Goal: Task Accomplishment & Management: Manage account settings

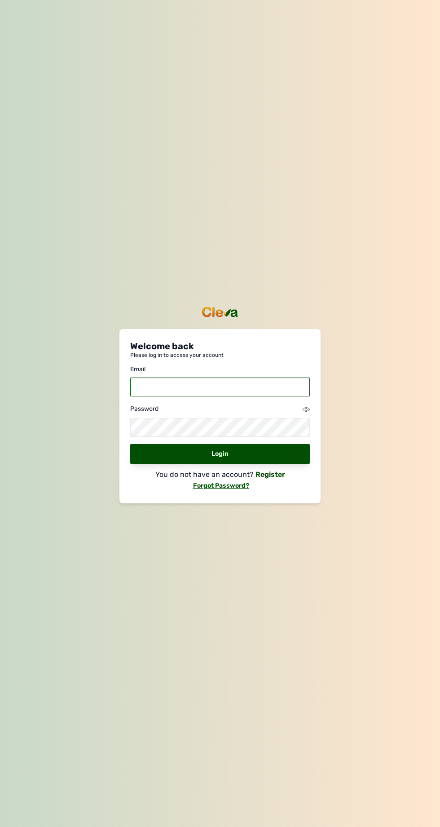
click at [198, 396] on input "email" at bounding box center [220, 386] width 180 height 19
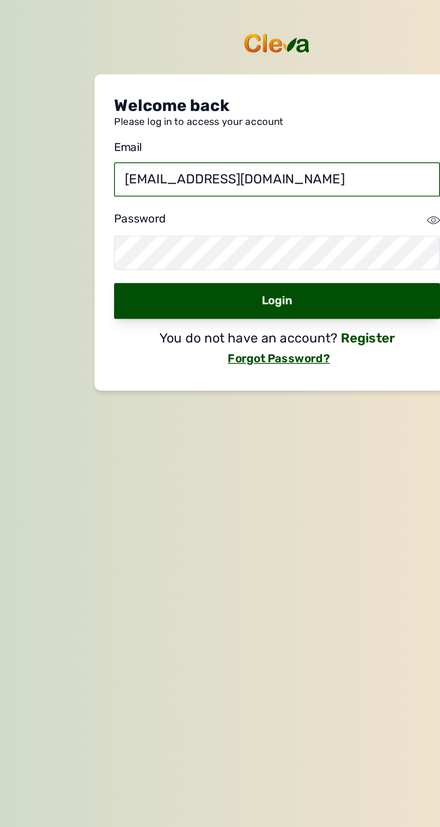
type input "[EMAIL_ADDRESS][DOMAIN_NAME]"
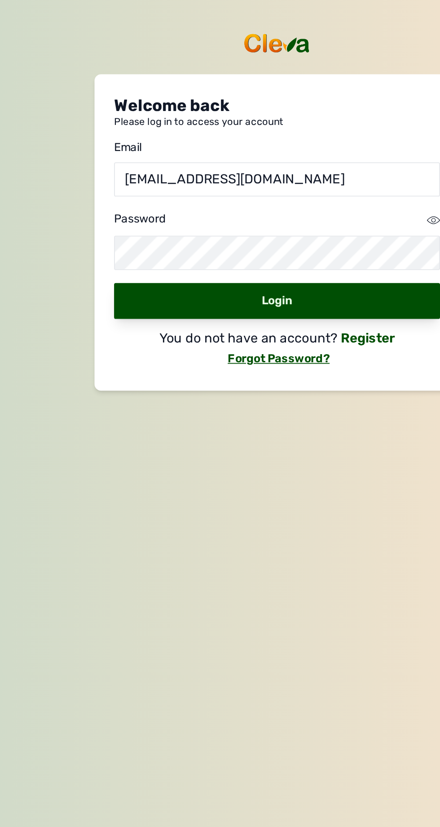
click at [195, 480] on p "You do not have an account?" at bounding box center [204, 474] width 98 height 11
click at [217, 464] on div "Login" at bounding box center [220, 454] width 180 height 20
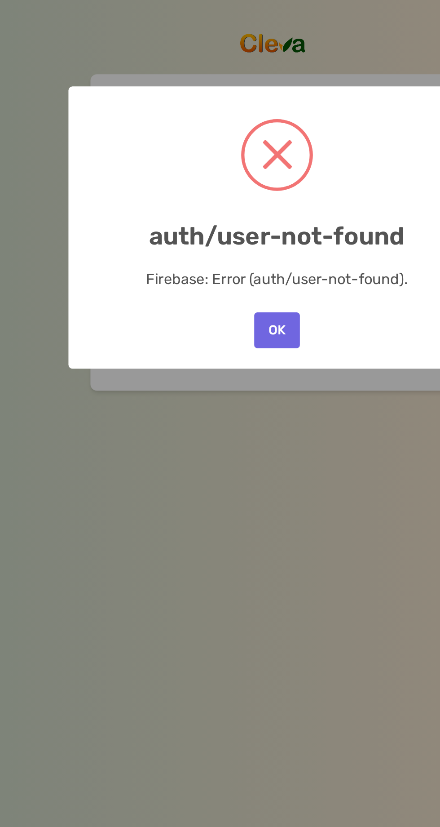
click at [223, 472] on button "OK" at bounding box center [220, 470] width 25 height 20
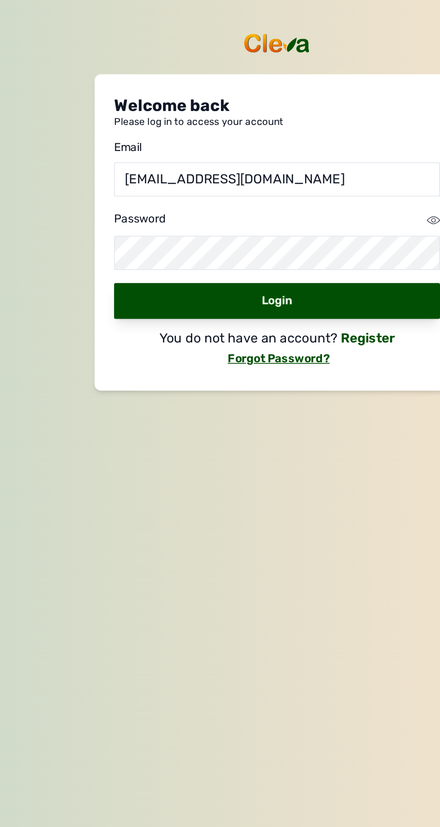
click at [227, 464] on div "Login" at bounding box center [220, 454] width 180 height 20
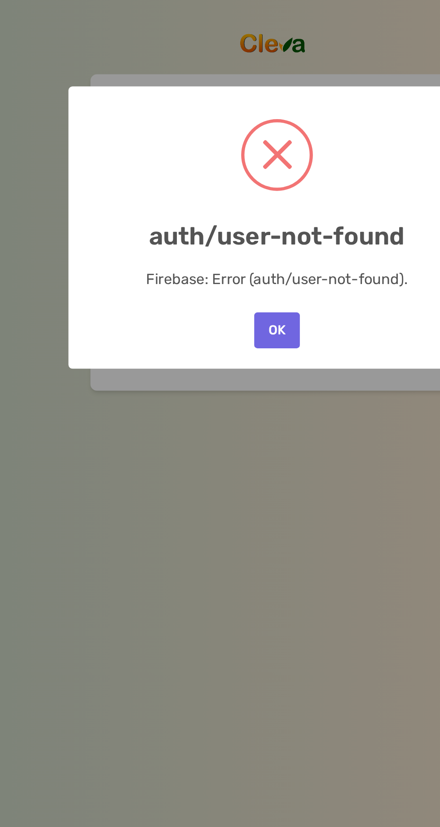
click at [222, 470] on button "OK" at bounding box center [220, 470] width 25 height 20
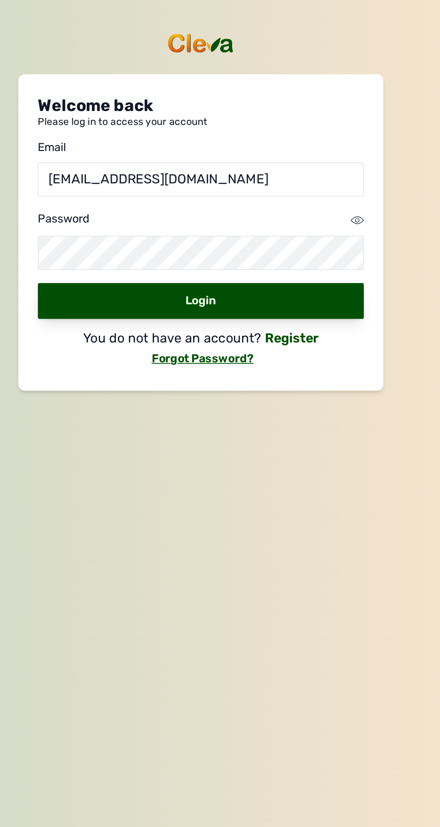
click at [304, 413] on icon at bounding box center [306, 409] width 7 height 7
click at [306, 412] on icon at bounding box center [306, 409] width 5 height 5
click at [224, 464] on div "Login" at bounding box center [220, 454] width 180 height 20
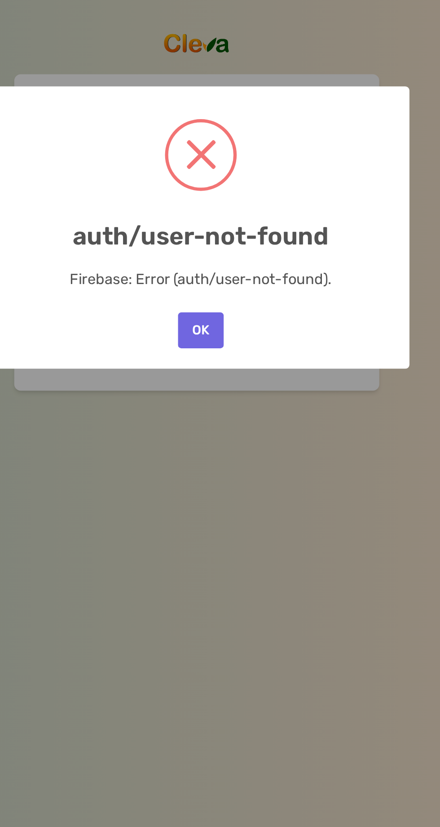
click at [221, 475] on button "OK" at bounding box center [220, 470] width 25 height 20
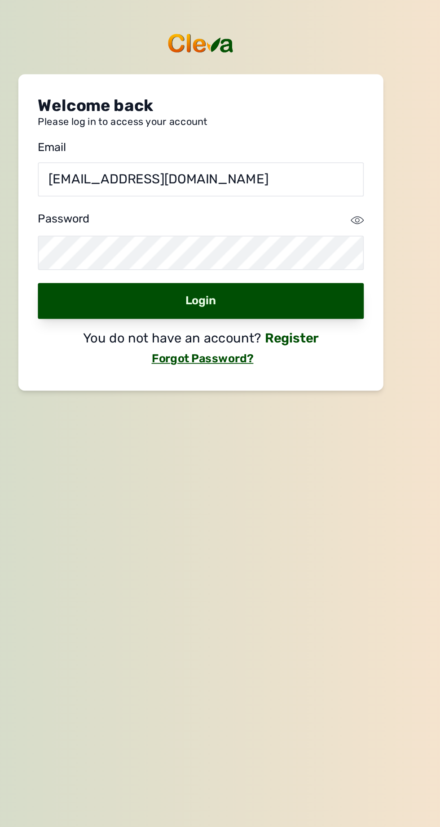
click at [310, 413] on icon at bounding box center [306, 409] width 7 height 7
click at [229, 464] on div "Login" at bounding box center [220, 454] width 180 height 20
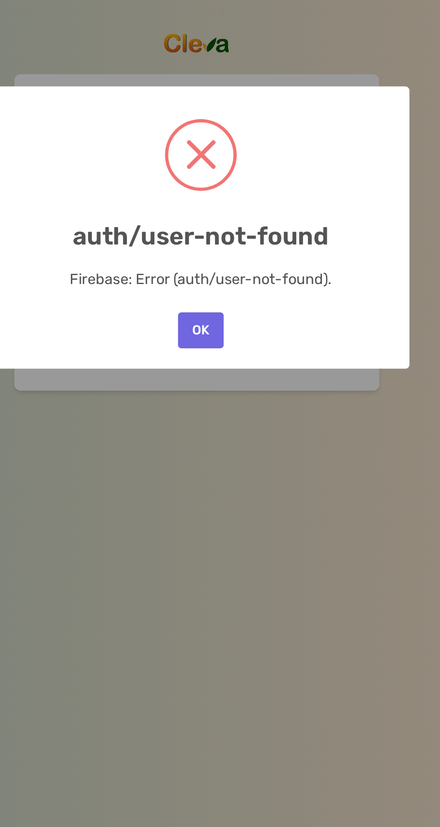
click at [251, 463] on div "× auth/user-not-found Firebase: Error (auth/user-not-found). OK No Cancel" at bounding box center [220, 413] width 230 height 155
click at [221, 476] on button "OK" at bounding box center [220, 470] width 25 height 20
